Goal: Information Seeking & Learning: Learn about a topic

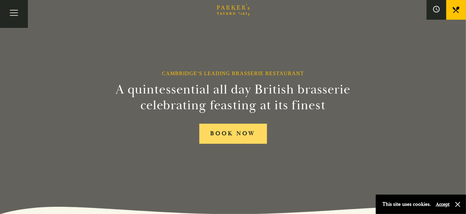
click at [246, 134] on link "BOOK NOW" at bounding box center [233, 134] width 68 height 20
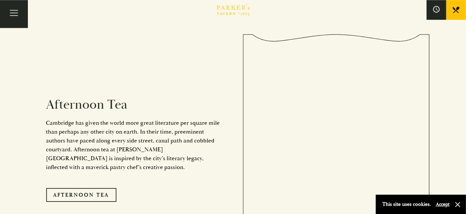
scroll to position [1086, 0]
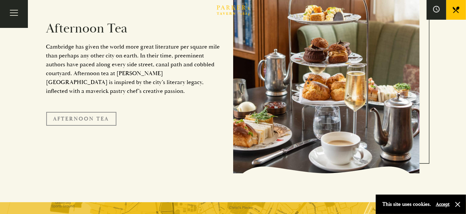
click at [108, 112] on link "Afternoon Tea" at bounding box center [81, 119] width 70 height 14
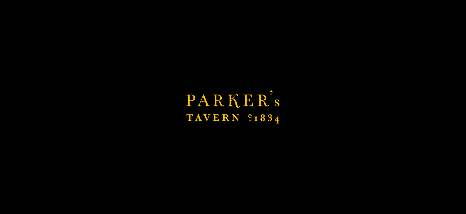
scroll to position [1195, 0]
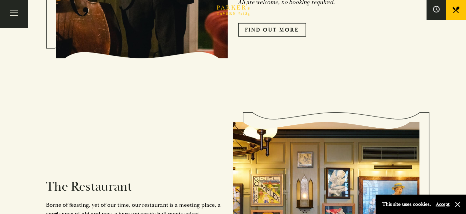
scroll to position [471, 0]
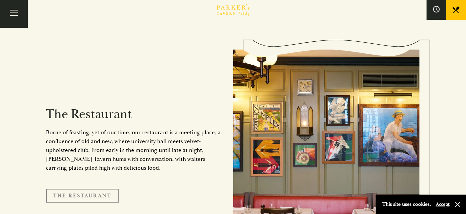
click at [86, 189] on link "The Restaurant" at bounding box center [82, 196] width 73 height 14
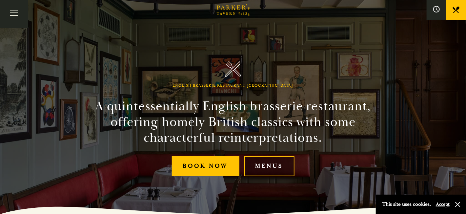
click at [266, 164] on link "Menus" at bounding box center [269, 166] width 50 height 20
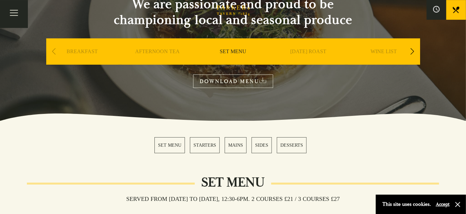
scroll to position [145, 0]
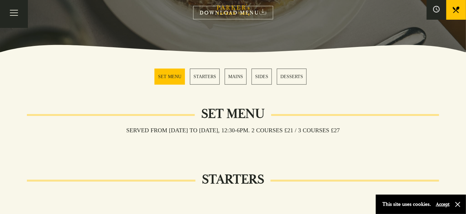
drag, startPoint x: 351, startPoint y: 130, endPoint x: 116, endPoint y: 132, distance: 235.1
click at [120, 132] on h3 "Served from Monday to Saturday, 12:30-6pm. 2 COURSES £21 / 3 COURSES £27" at bounding box center [233, 130] width 227 height 7
copy h3 "Served from Monday to Saturday, 12:30-6pm. 2 COURSES £21 / 3 COURSES £27"
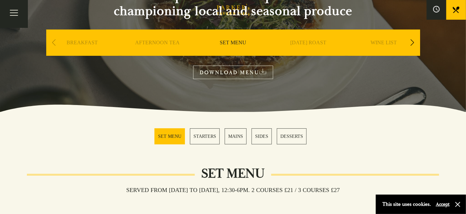
scroll to position [72, 0]
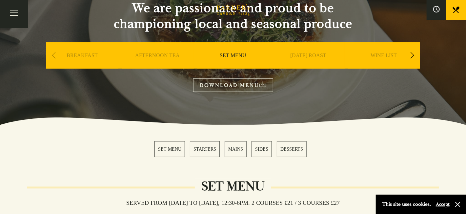
copy h3 "Served from Monday to Saturday, 12:30-6pm. 2 COURSES £21 / 3 COURSES £27"
